Goal: Find specific page/section: Find specific page/section

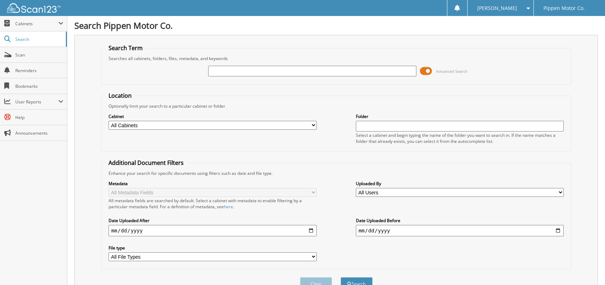
click at [270, 74] on input "text" at bounding box center [312, 71] width 208 height 11
type input "city of [GEOGRAPHIC_DATA]"
click at [355, 277] on button "Search" at bounding box center [356, 283] width 32 height 13
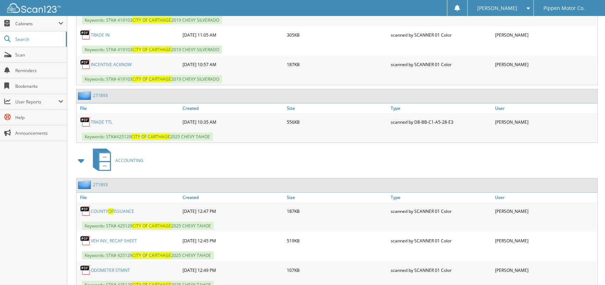
scroll to position [5311, 0]
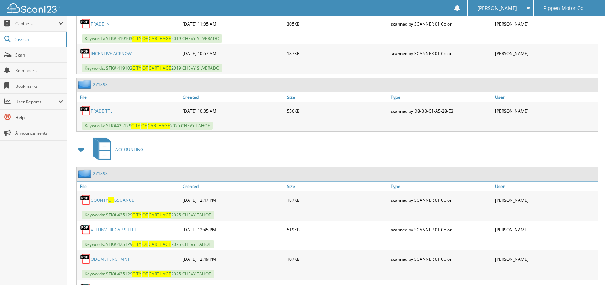
click at [104, 285] on link "TTL APP" at bounding box center [99, 289] width 16 height 6
